Goal: Task Accomplishment & Management: Manage account settings

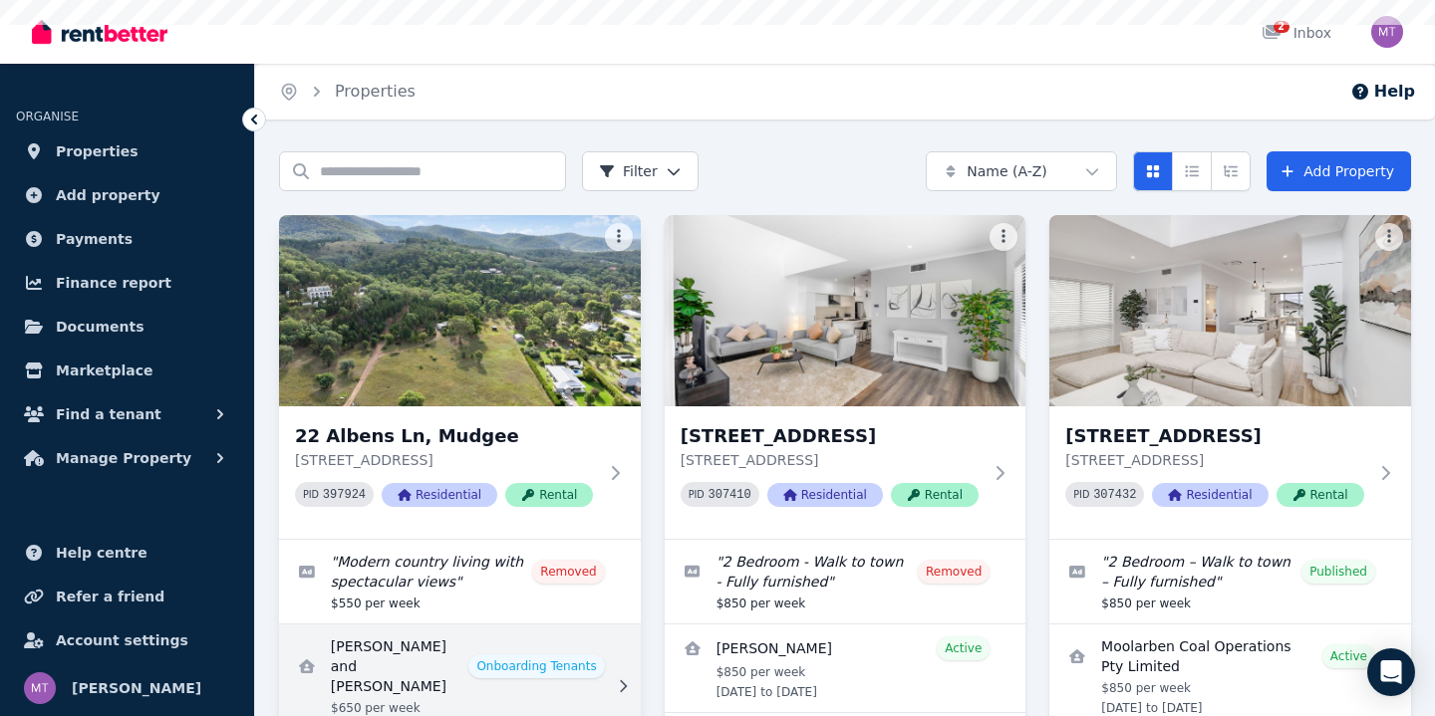
click at [452, 639] on link "View details for Sasha and Floyd Carbone" at bounding box center [460, 687] width 362 height 124
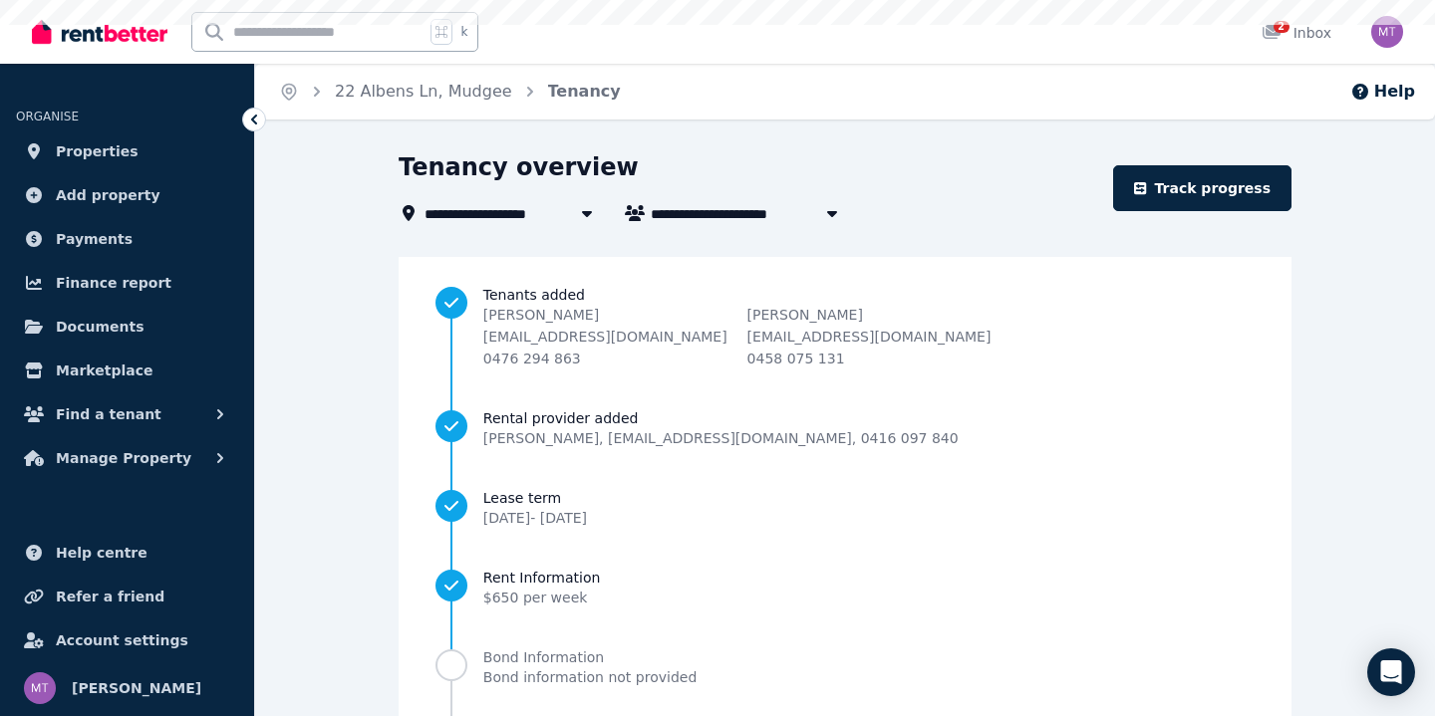
click at [511, 561] on li "Lease term 29 Aug 2025 - 27 Aug 2026" at bounding box center [844, 528] width 819 height 80
click at [483, 569] on span "Rent Information" at bounding box center [542, 578] width 118 height 20
click at [399, 572] on div "Tenants added Sasha Carbone sashacarbone89@gmail.com 0476 294 863 Floyd Carbone…" at bounding box center [845, 559] width 893 height 604
click at [435, 549] on li "Lease term 29 Aug 2025 - 27 Aug 2026" at bounding box center [844, 528] width 819 height 80
click at [399, 551] on div "Tenants added Sasha Carbone sashacarbone89@gmail.com 0476 294 863 Floyd Carbone…" at bounding box center [845, 559] width 893 height 604
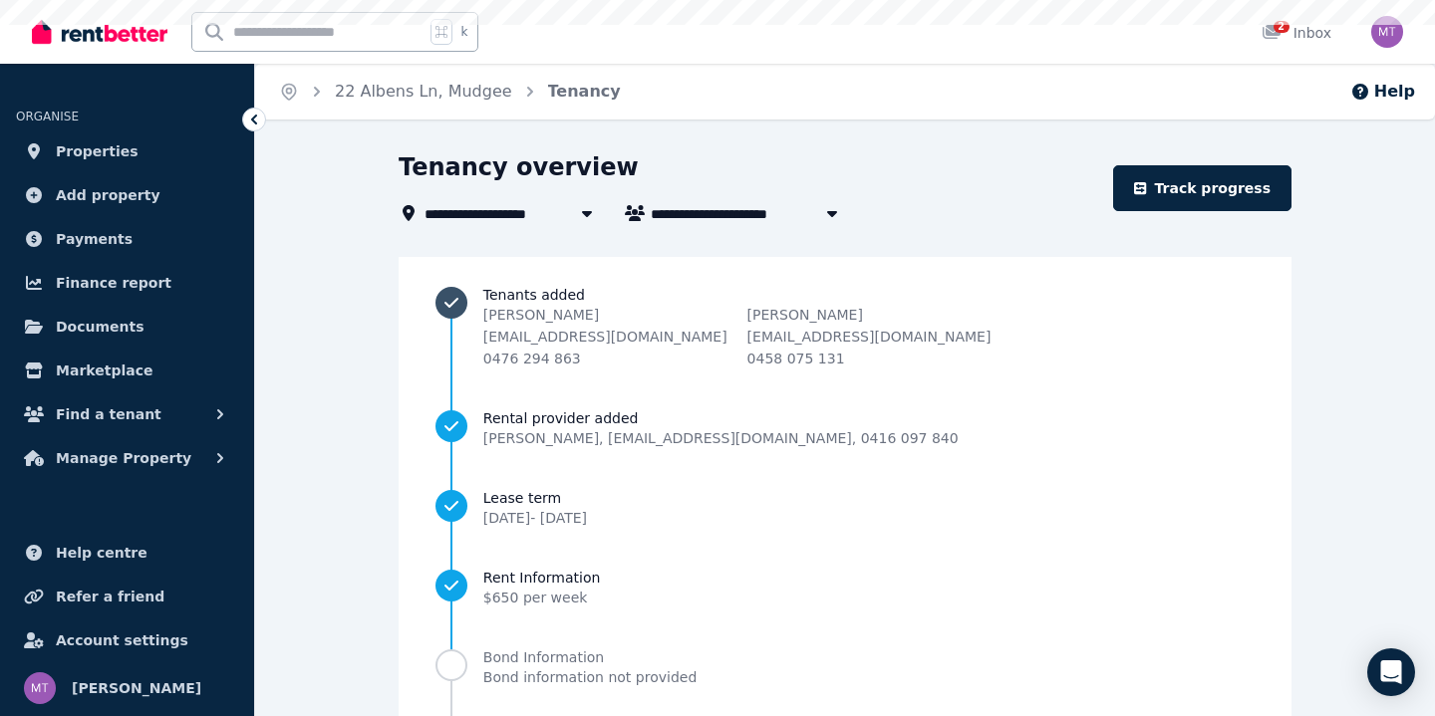
click at [619, 365] on div "Sasha Carbone sashacarbone89@gmail.com 0476 294 863" at bounding box center [605, 337] width 244 height 64
click at [441, 577] on icon "Progress" at bounding box center [451, 586] width 20 height 20
click at [520, 543] on li "Lease term 29 Aug 2025 - 27 Aug 2026" at bounding box center [844, 528] width 819 height 80
click at [617, 358] on div "Sasha Carbone sashacarbone89@gmail.com 0476 294 863" at bounding box center [605, 337] width 244 height 64
click at [614, 352] on div "Sasha Carbone sashacarbone89@gmail.com 0476 294 863" at bounding box center [605, 337] width 244 height 64
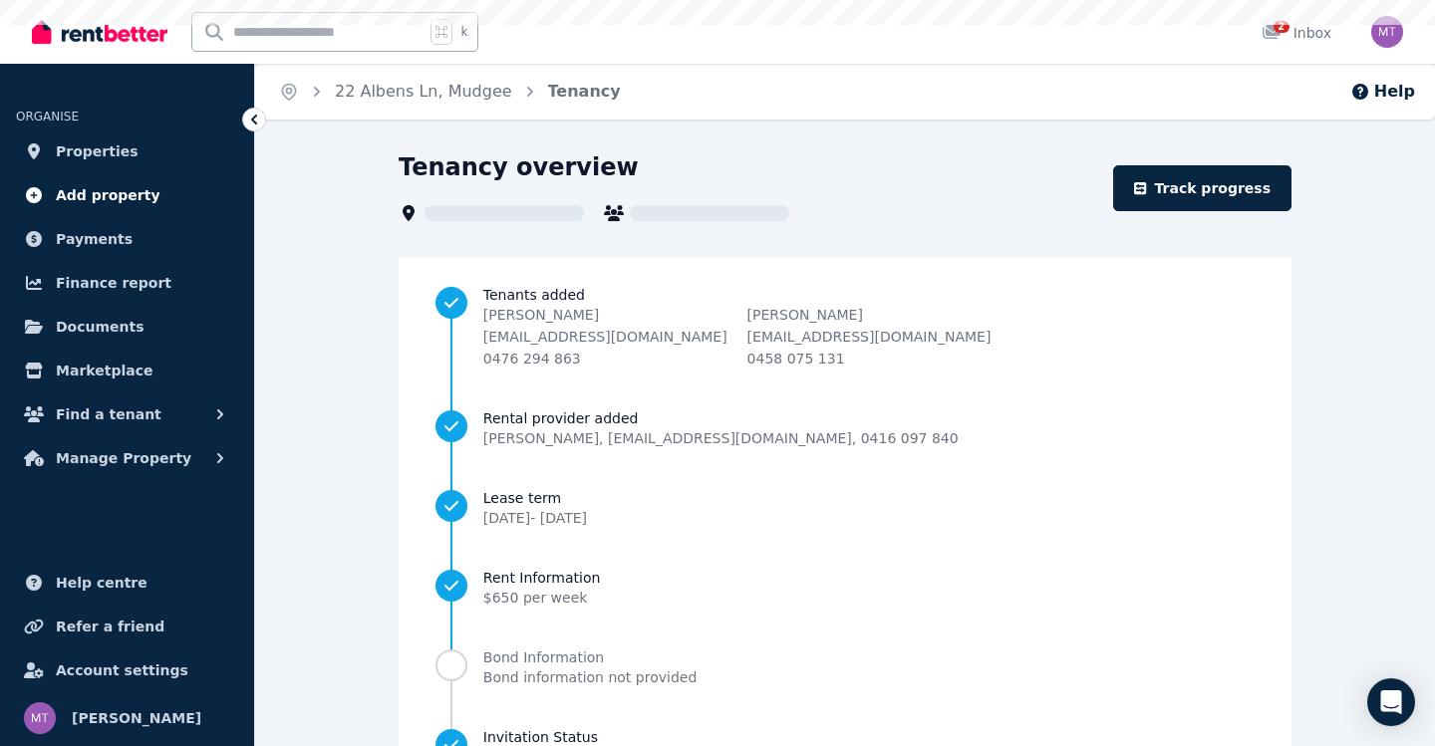
click at [102, 178] on link "Add property" at bounding box center [127, 195] width 222 height 40
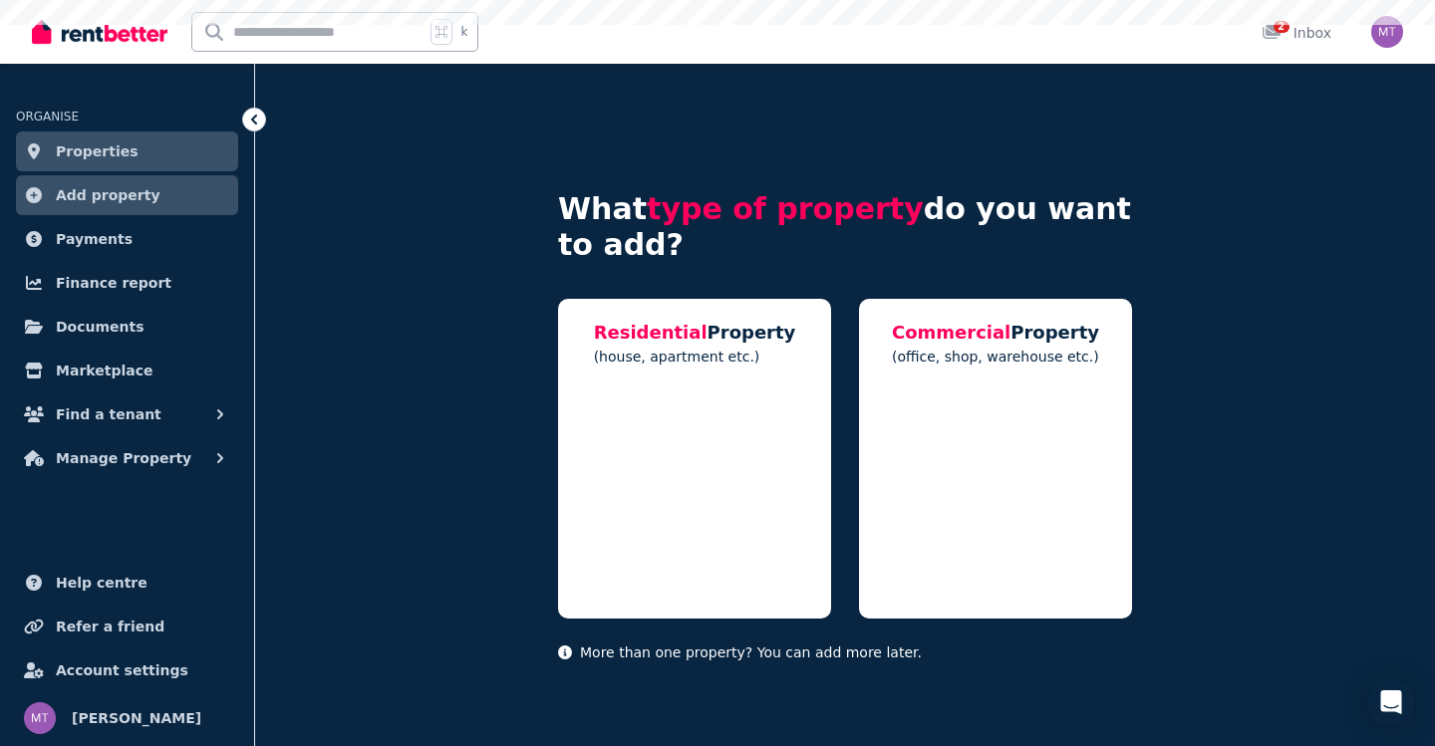
click at [88, 178] on link "Add property" at bounding box center [127, 195] width 222 height 40
click at [115, 67] on nav "ORGANISE Properties Add property Payments Finance report Documents Marketplace …" at bounding box center [127, 405] width 254 height 683
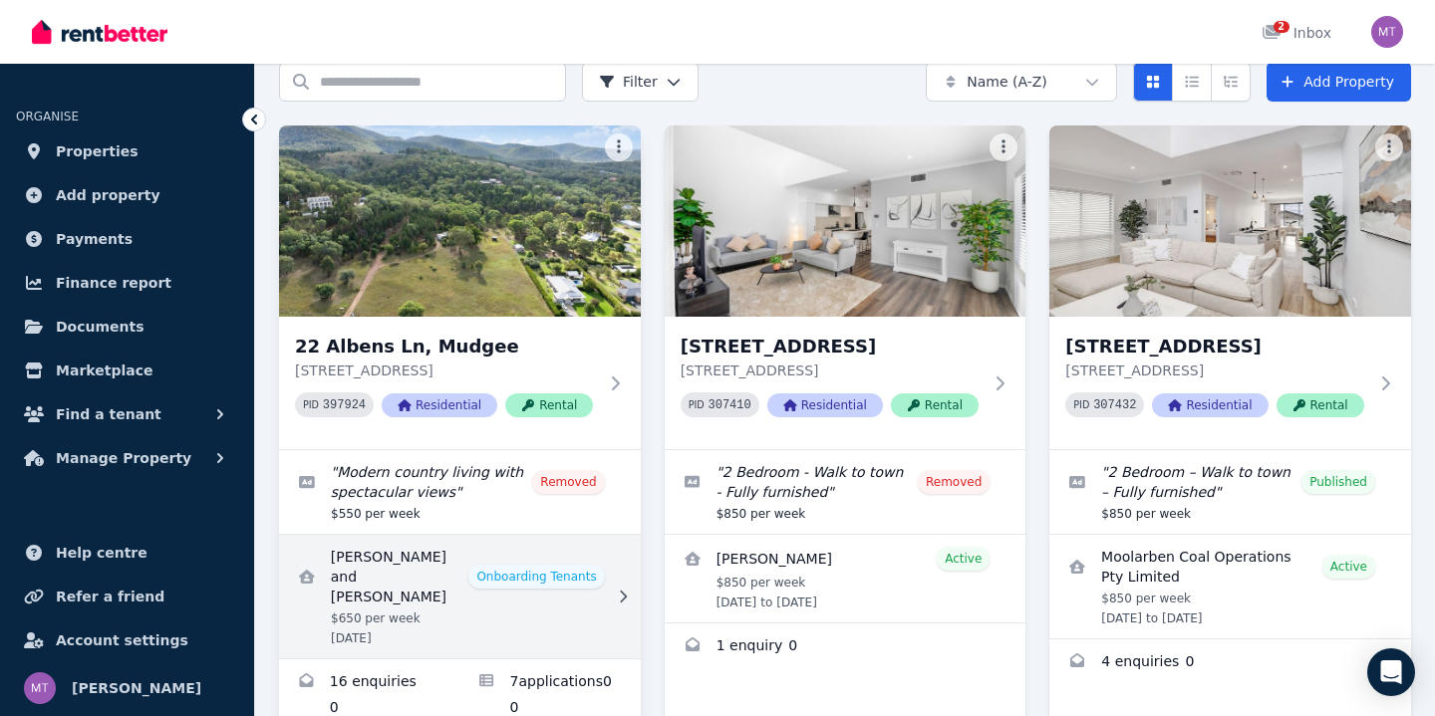
scroll to position [95, 0]
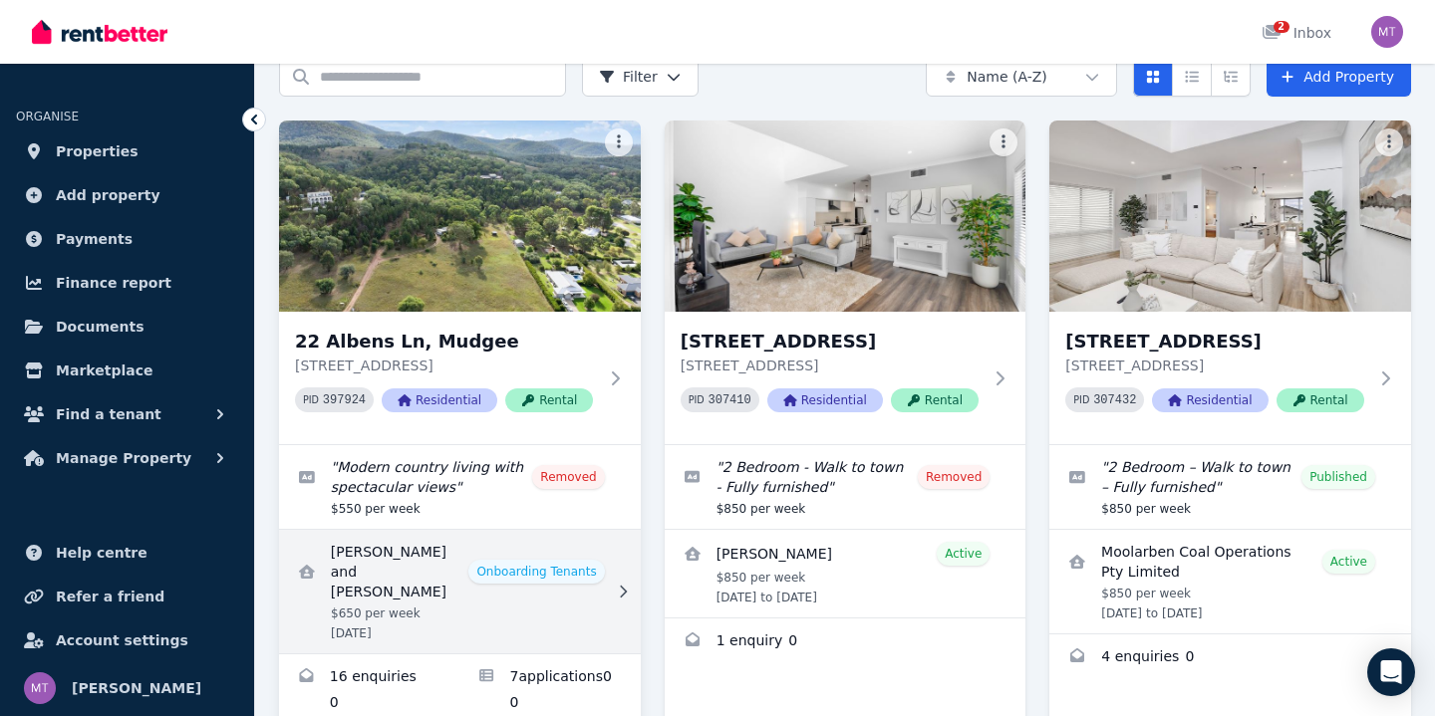
click at [463, 596] on link "View details for Sasha and Floyd Carbone" at bounding box center [460, 592] width 362 height 124
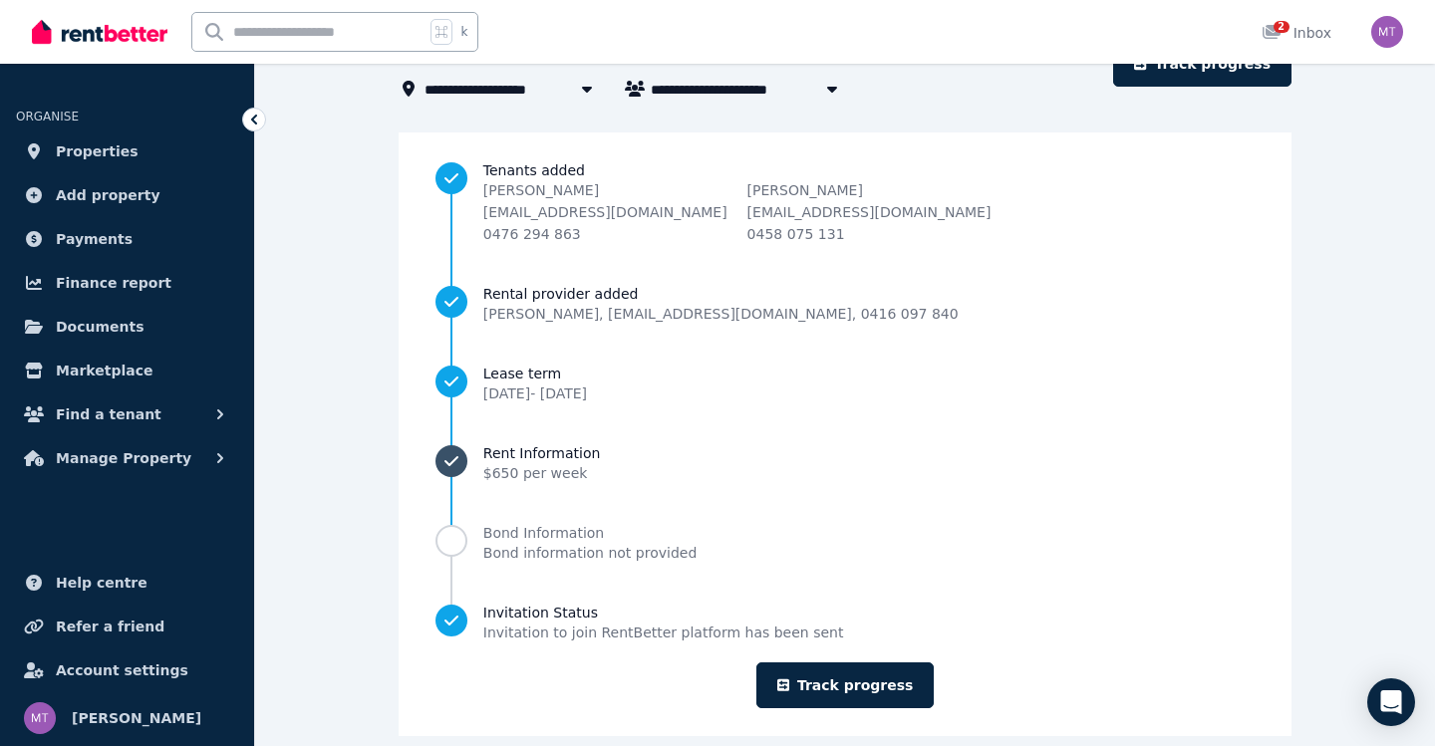
scroll to position [125, 0]
click at [810, 696] on link "Track progress" at bounding box center [845, 686] width 178 height 46
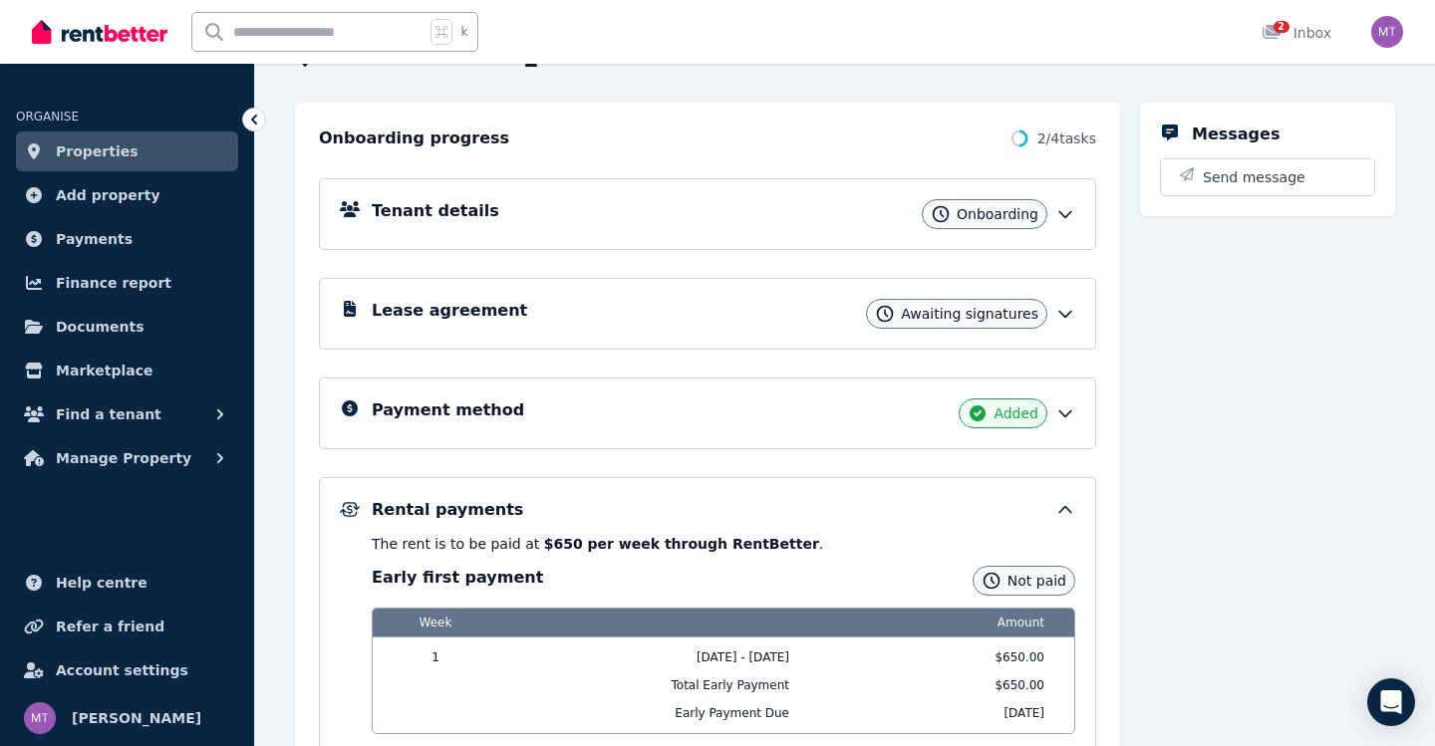
scroll to position [184, 0]
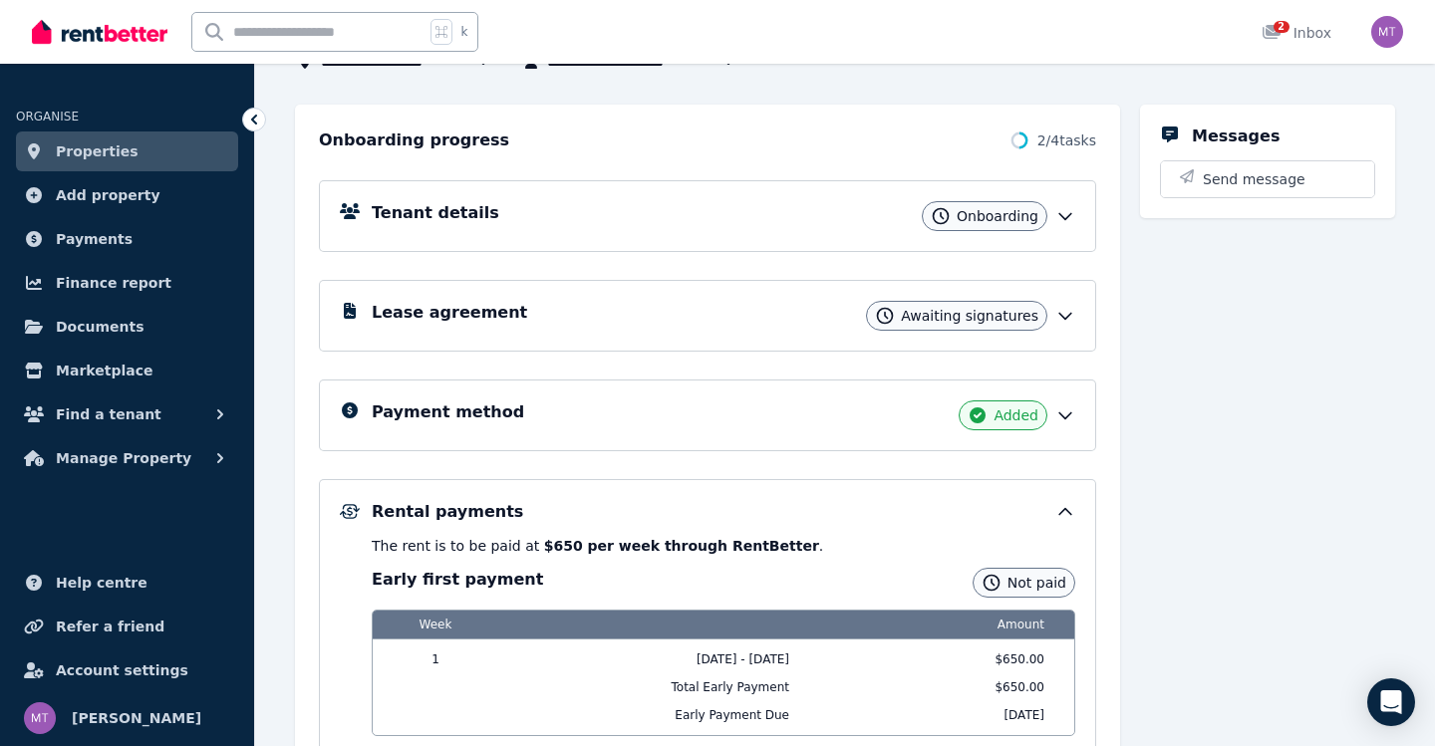
click at [1061, 315] on icon at bounding box center [1065, 317] width 12 height 6
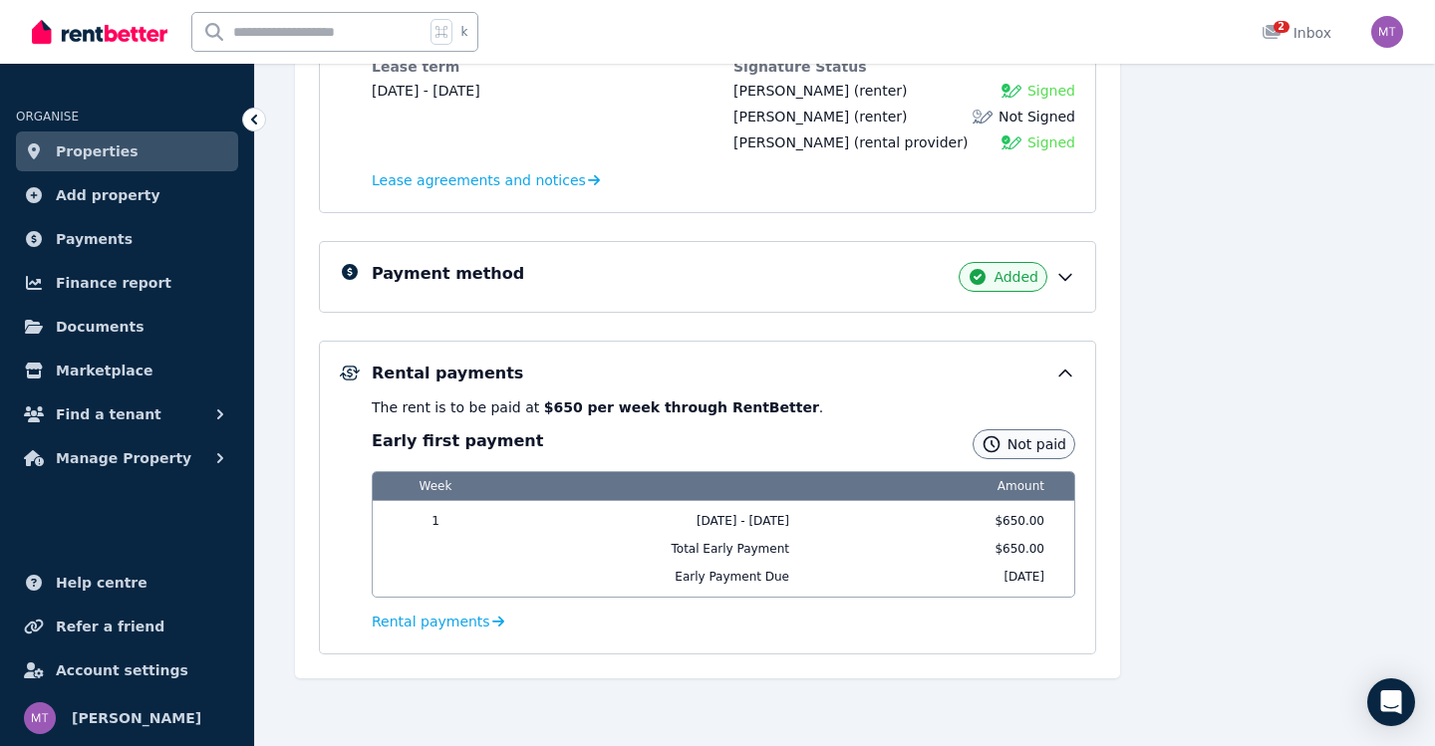
scroll to position [470, 0]
